Goal: Task Accomplishment & Management: Use online tool/utility

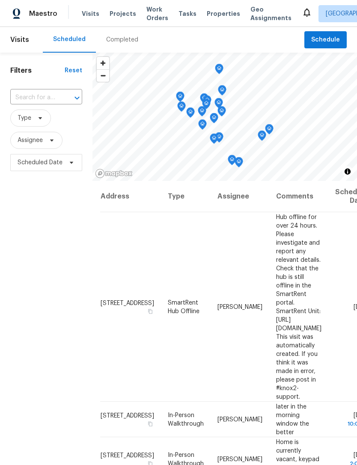
scroll to position [0, 3]
click at [212, 13] on span "Properties" at bounding box center [223, 13] width 33 height 9
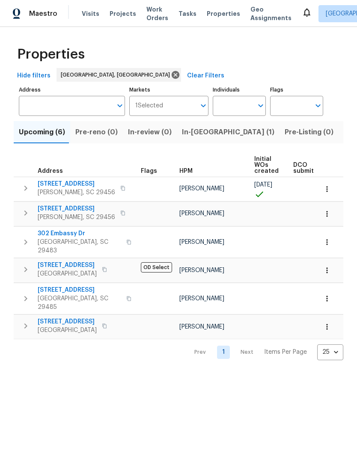
click at [149, 15] on span "Work Orders" at bounding box center [157, 13] width 22 height 17
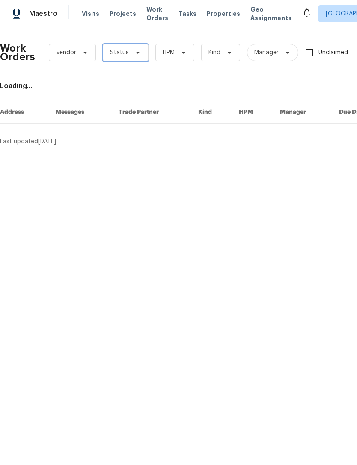
click at [134, 54] on icon at bounding box center [137, 52] width 7 height 7
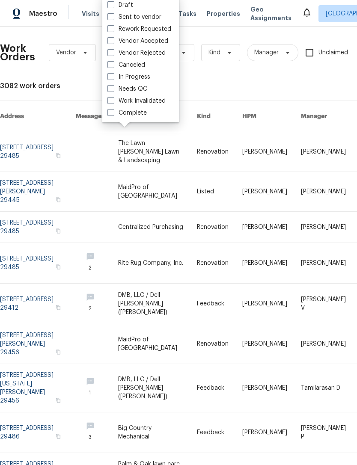
click at [111, 91] on span at bounding box center [110, 88] width 7 height 7
click at [111, 90] on input "Needs QC" at bounding box center [110, 88] width 6 height 6
checkbox input "true"
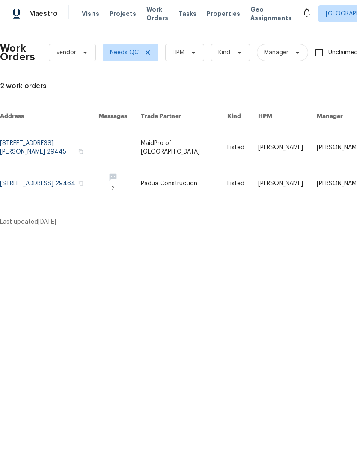
click at [301, 17] on icon at bounding box center [306, 12] width 10 height 10
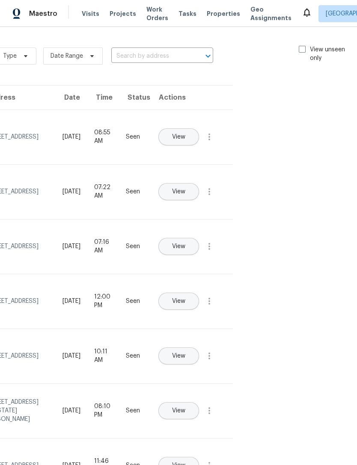
scroll to position [0, 96]
click at [300, 50] on span at bounding box center [302, 49] width 7 height 7
click at [300, 50] on input "View unseen only" at bounding box center [302, 48] width 6 height 6
checkbox input "true"
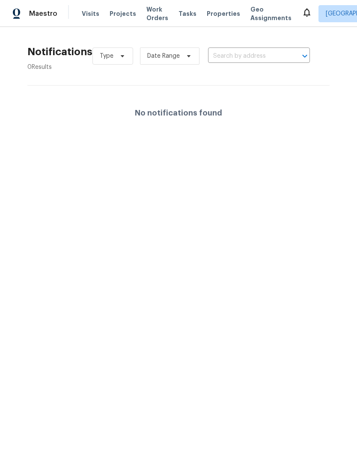
scroll to position [0, 0]
